Goal: Transaction & Acquisition: Purchase product/service

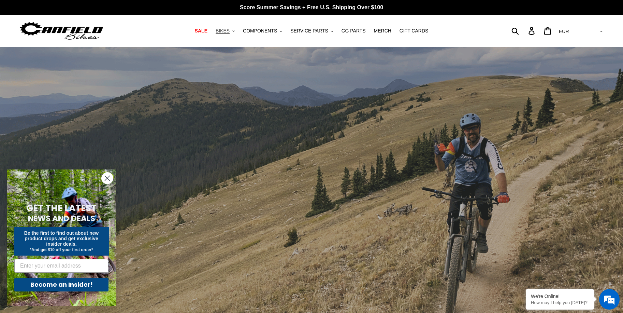
click at [235, 32] on icon ".cls-1{fill:#231f20}" at bounding box center [234, 31] width 2 height 2
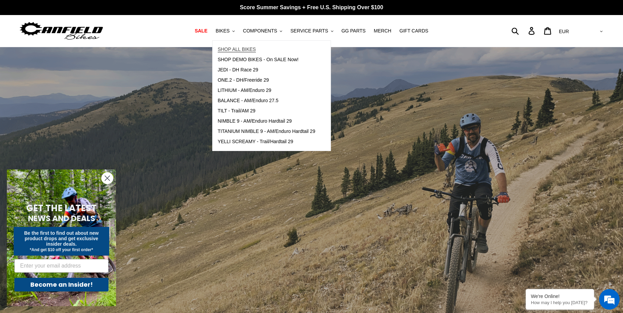
click at [255, 49] on span "SHOP ALL BIKES" at bounding box center [237, 49] width 38 height 6
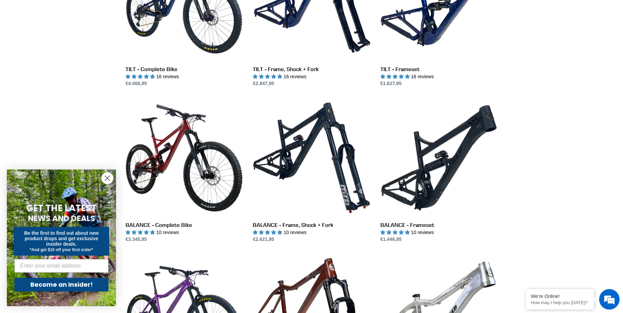
scroll to position [273, 0]
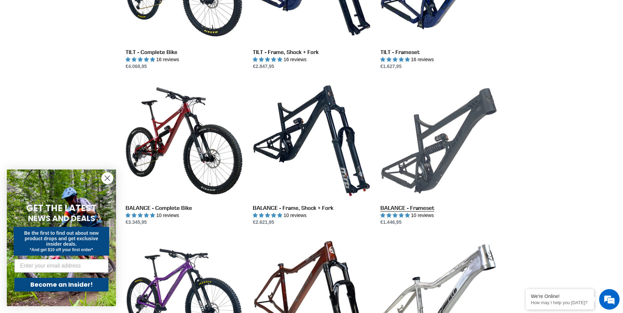
click at [436, 167] on link "BALANCE - Frameset" at bounding box center [439, 154] width 117 height 144
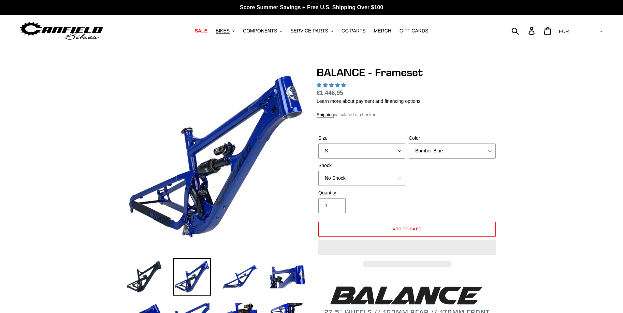
select select "highest-rating"
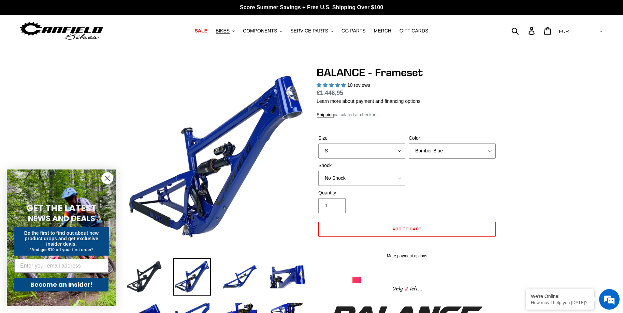
click at [425, 149] on select "Bomber Blue Goat's Blood Stealth Black" at bounding box center [452, 150] width 87 height 15
select select "Stealth Black"
click at [409, 143] on select "Bomber Blue Goat's Blood Stealth Black" at bounding box center [452, 150] width 87 height 15
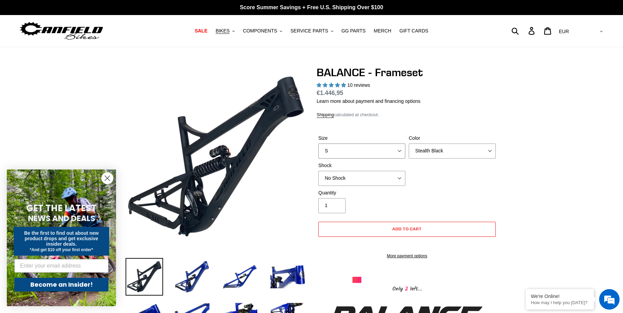
click at [397, 156] on select "S M L XL" at bounding box center [362, 150] width 87 height 15
select select "M"
click at [319, 143] on select "S M L XL" at bounding box center [362, 150] width 87 height 15
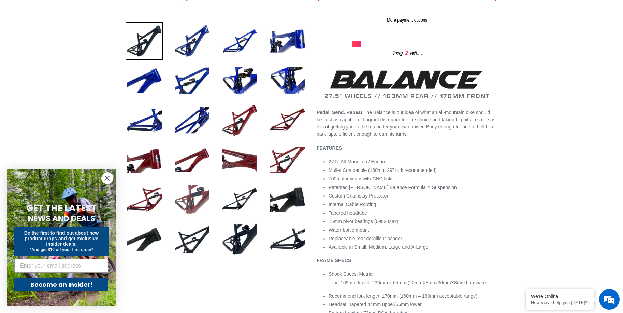
scroll to position [239, 0]
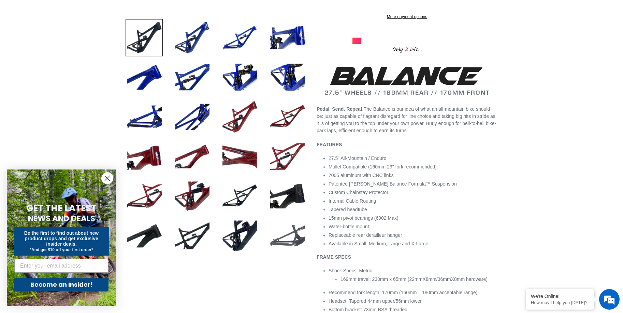
click at [288, 238] on img at bounding box center [288, 236] width 38 height 38
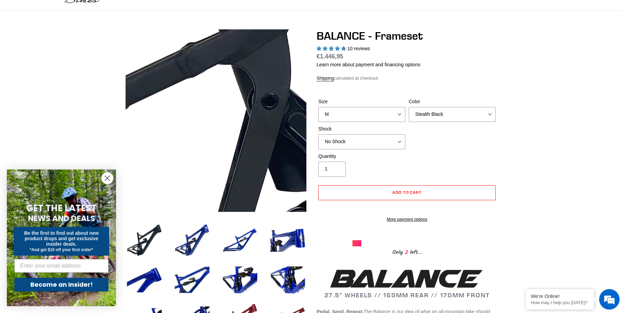
scroll to position [34, 0]
